Goal: Use online tool/utility: Utilize a website feature to perform a specific function

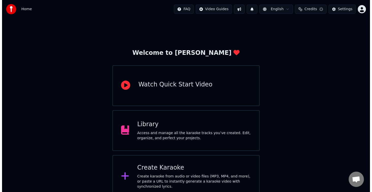
scroll to position [50, 0]
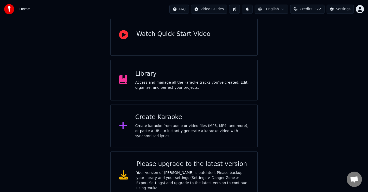
click at [189, 127] on div "Create karaoke from audio or video files (MP3, MP4, and more), or paste a URL t…" at bounding box center [192, 130] width 114 height 15
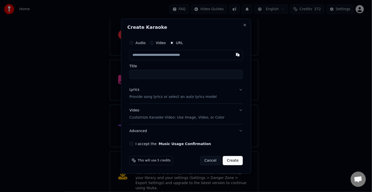
click at [174, 58] on input "text" at bounding box center [187, 55] width 114 height 10
paste input "**********"
type input "**********"
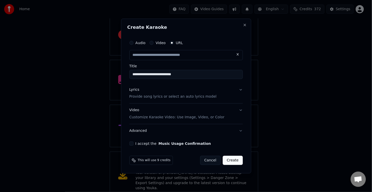
click at [130, 143] on button "I accept the Music Usage Confirmation" at bounding box center [132, 143] width 4 height 4
click at [157, 89] on div "Lyrics Provide song lyrics or select an auto lyrics model" at bounding box center [173, 93] width 87 height 12
type input "**********"
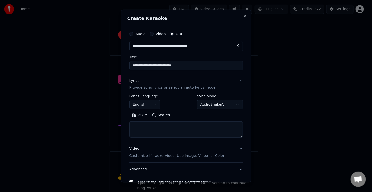
click at [161, 129] on textarea at bounding box center [187, 129] width 114 height 16
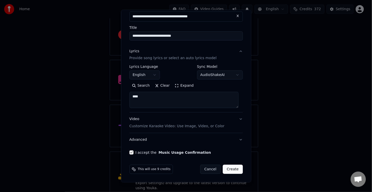
type textarea "****"
click at [229, 167] on button "Create" at bounding box center [233, 169] width 20 height 9
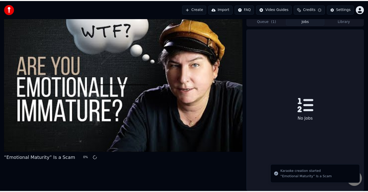
scroll to position [2, 0]
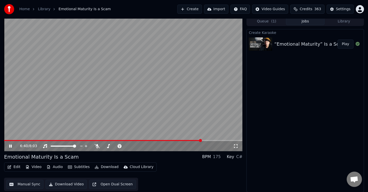
click at [165, 104] on video at bounding box center [123, 84] width 239 height 134
click at [128, 144] on span at bounding box center [126, 145] width 3 height 3
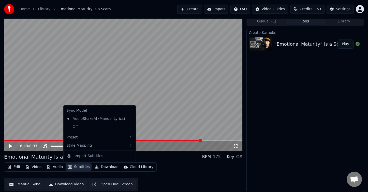
click at [78, 167] on button "Subtitles" at bounding box center [79, 166] width 26 height 7
click at [78, 126] on div "Off" at bounding box center [100, 127] width 70 height 8
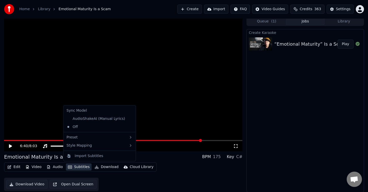
click at [77, 168] on button "Subtitles" at bounding box center [79, 166] width 26 height 7
click at [81, 120] on div "AudioShakeAI (Manual Lyrics)" at bounding box center [96, 119] width 63 height 8
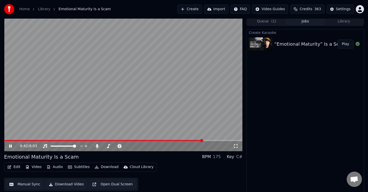
click at [109, 101] on video at bounding box center [123, 84] width 239 height 134
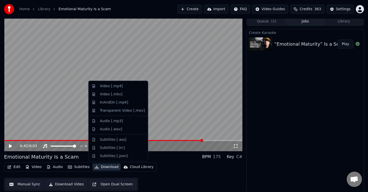
click at [99, 168] on button "Download" at bounding box center [107, 166] width 28 height 7
click at [103, 88] on div "Video [.mp4]" at bounding box center [111, 86] width 23 height 5
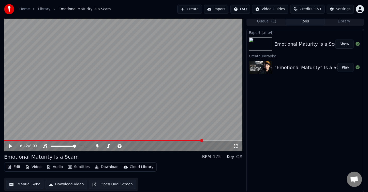
click at [344, 44] on button "Show" at bounding box center [345, 43] width 18 height 9
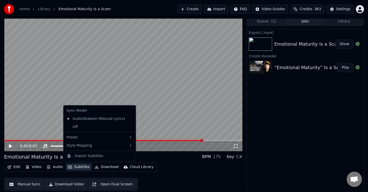
click at [75, 166] on button "Subtitles" at bounding box center [79, 166] width 26 height 7
click at [89, 125] on div "Off" at bounding box center [100, 127] width 70 height 8
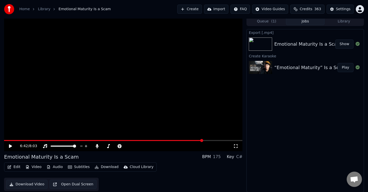
click at [107, 167] on button "Download" at bounding box center [107, 166] width 28 height 7
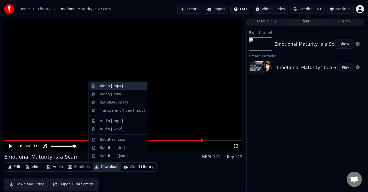
click at [112, 87] on div "Video [.mp4]" at bounding box center [111, 86] width 23 height 5
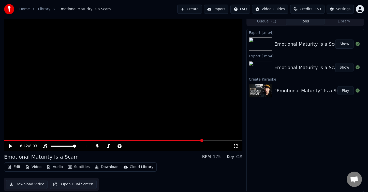
click at [344, 46] on button "Show" at bounding box center [345, 43] width 18 height 9
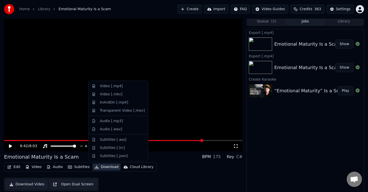
click at [111, 166] on button "Download" at bounding box center [107, 166] width 28 height 7
click at [120, 87] on div "Video [.mp4]" at bounding box center [111, 86] width 23 height 5
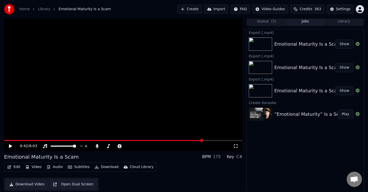
click at [342, 44] on button "Show" at bounding box center [345, 43] width 18 height 9
